Goal: Information Seeking & Learning: Learn about a topic

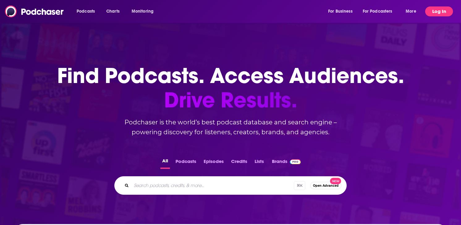
click at [436, 13] on button "Log In" at bounding box center [439, 11] width 28 height 10
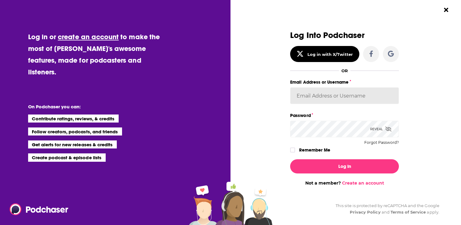
click at [301, 97] on input "Email Address or Username" at bounding box center [344, 95] width 109 height 17
type input "gpg2"
click at [290, 159] on button "Log In" at bounding box center [344, 166] width 109 height 14
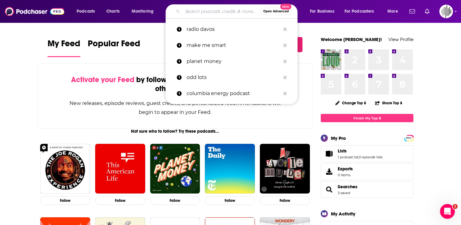
click at [190, 15] on input "Search podcasts, credits, & more..." at bounding box center [221, 11] width 78 height 10
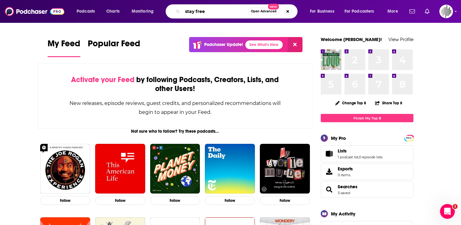
type input "stay free"
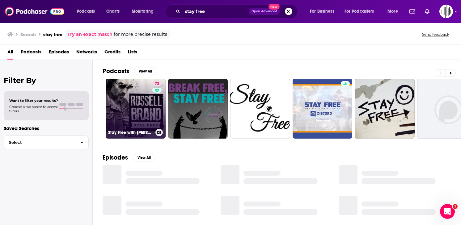
click at [129, 107] on link "73 Stay Free with [PERSON_NAME]" at bounding box center [136, 109] width 60 height 60
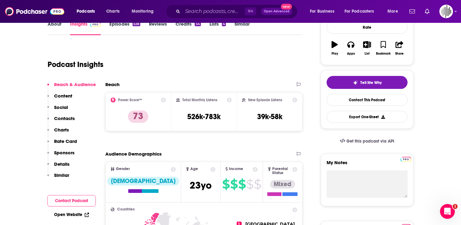
scroll to position [97, 0]
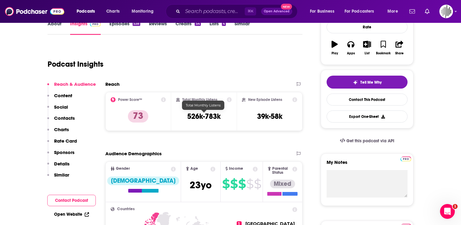
click at [204, 119] on h3 "526k-783k" at bounding box center [203, 116] width 33 height 9
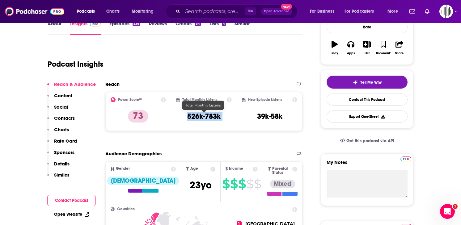
copy div "526k-783k"
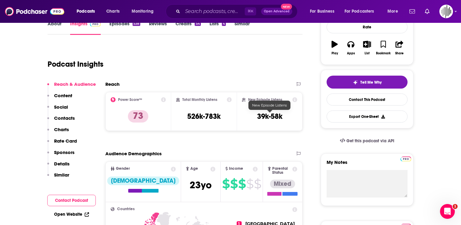
click at [258, 117] on h3 "39k-58k" at bounding box center [269, 116] width 25 height 9
copy div "39k-58k Export One-Sheet"
click at [263, 98] on h2 "New Episode Listens" at bounding box center [265, 100] width 34 height 4
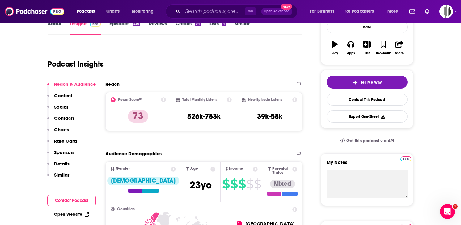
click at [295, 102] on icon at bounding box center [294, 99] width 5 height 5
